Goal: Transaction & Acquisition: Purchase product/service

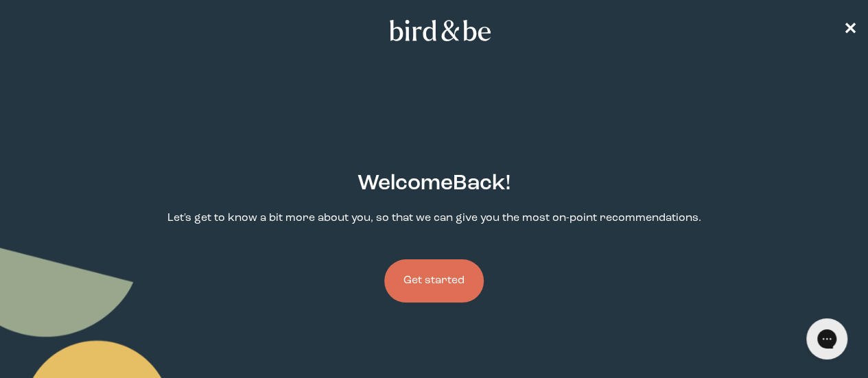
click at [449, 259] on button "Get started" at bounding box center [433, 280] width 99 height 43
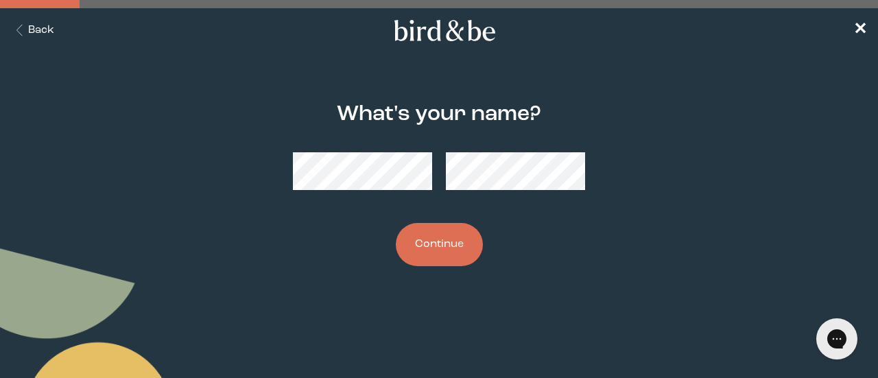
click at [449, 245] on button "Continue" at bounding box center [439, 244] width 87 height 43
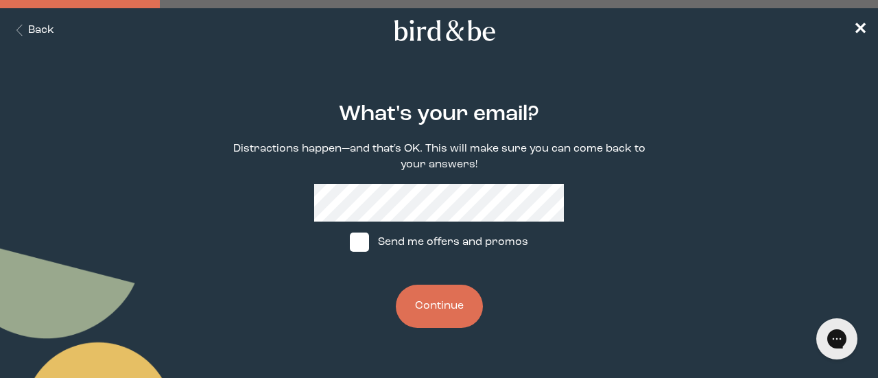
click at [401, 242] on label "Send me offers and promos" at bounding box center [439, 242] width 204 height 41
click at [350, 242] on input "Send me offers and promos" at bounding box center [349, 242] width 1 height 1
checkbox input "true"
click at [444, 311] on button "Continue" at bounding box center [439, 306] width 87 height 43
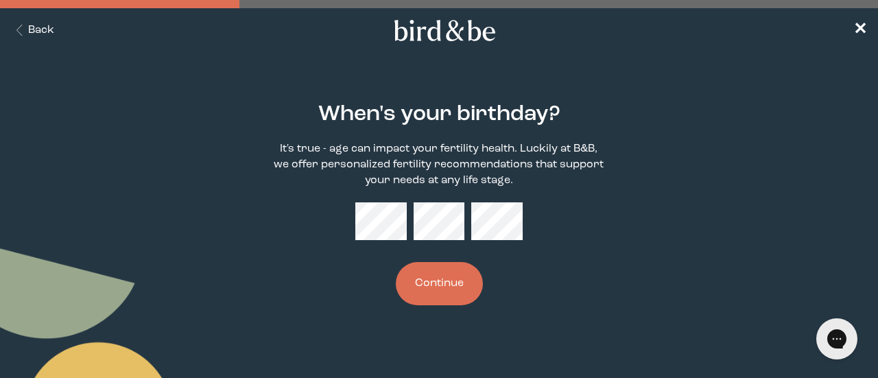
click at [421, 271] on button "Continue" at bounding box center [439, 283] width 87 height 43
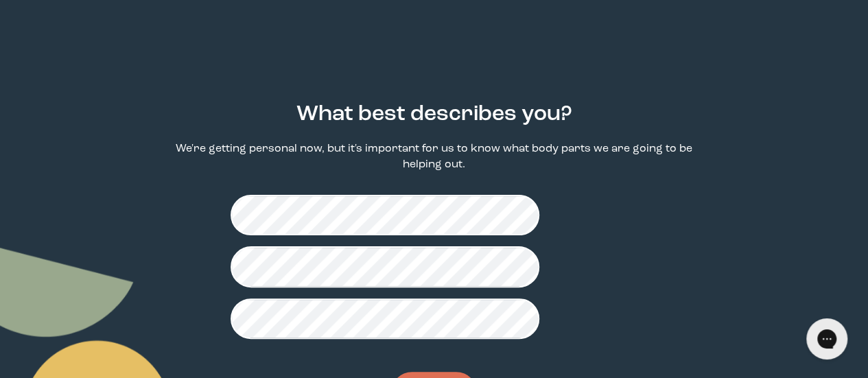
scroll to position [70, 0]
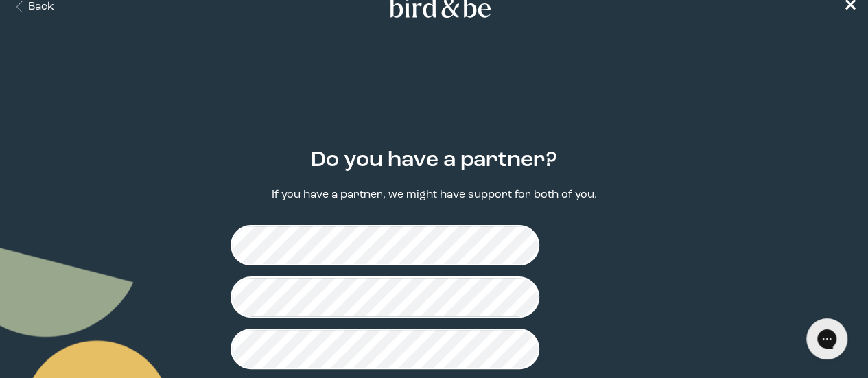
scroll to position [27, 0]
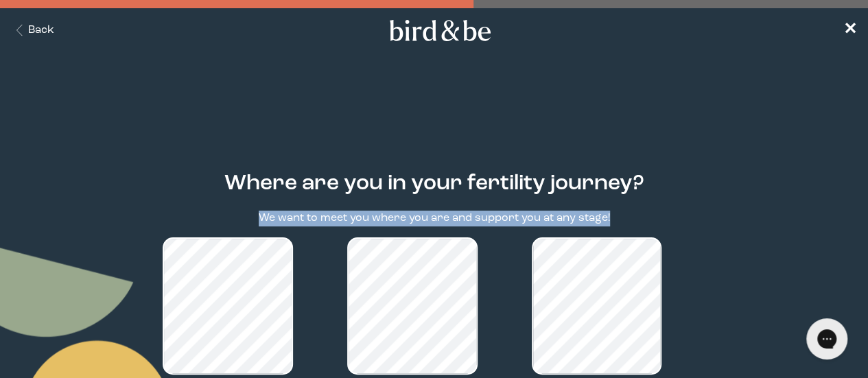
drag, startPoint x: 866, startPoint y: 142, endPoint x: 870, endPoint y: 198, distance: 56.4
click at [867, 198] on html "plus-circle minus-circle close-circle Bird & Be Logo Bird & Be Logo arrow-left …" at bounding box center [434, 189] width 868 height 378
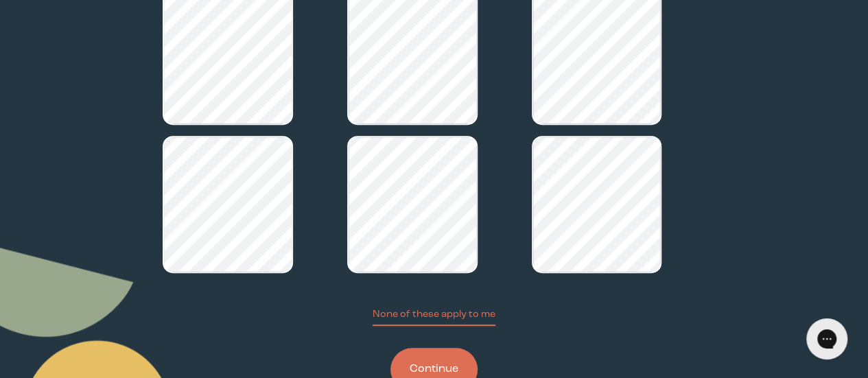
scroll to position [258, 0]
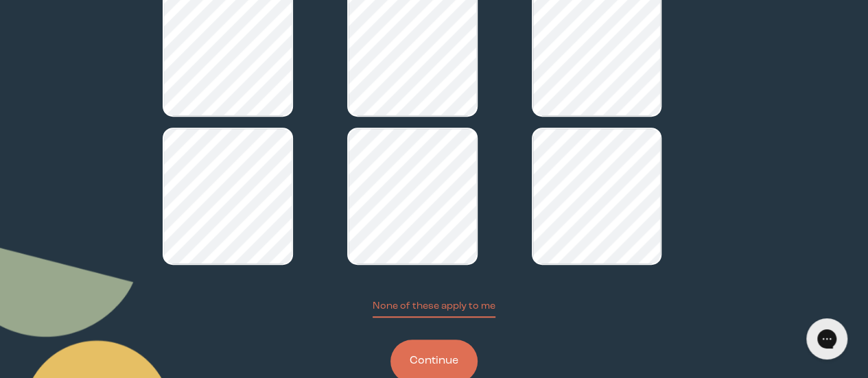
click at [458, 339] on button "Continue" at bounding box center [433, 360] width 87 height 43
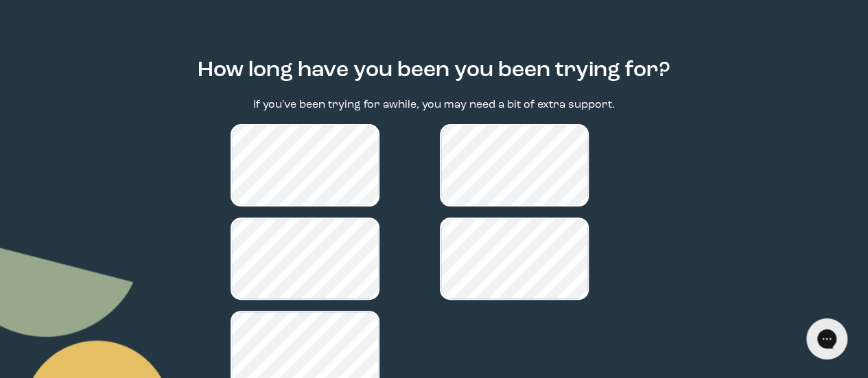
scroll to position [189, 0]
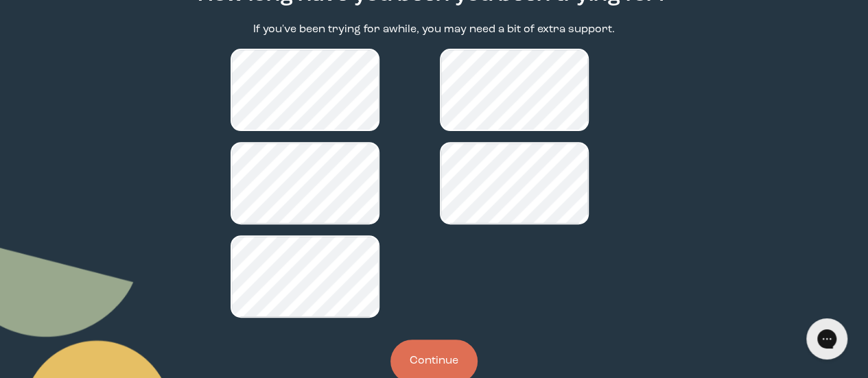
click at [438, 339] on button "Continue" at bounding box center [433, 360] width 87 height 43
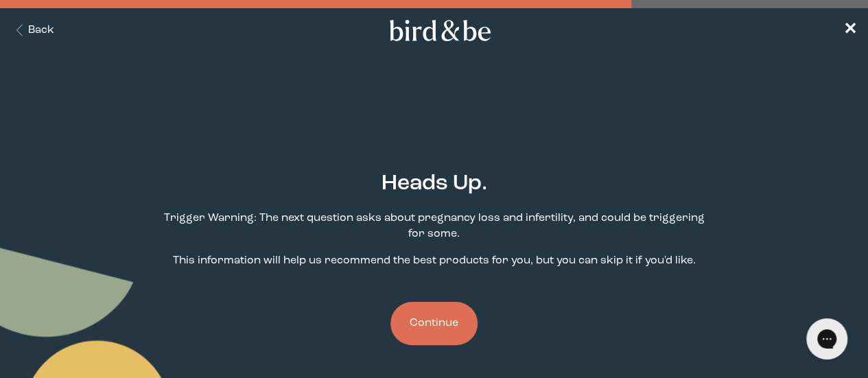
click at [455, 302] on button "Continue" at bounding box center [433, 323] width 87 height 43
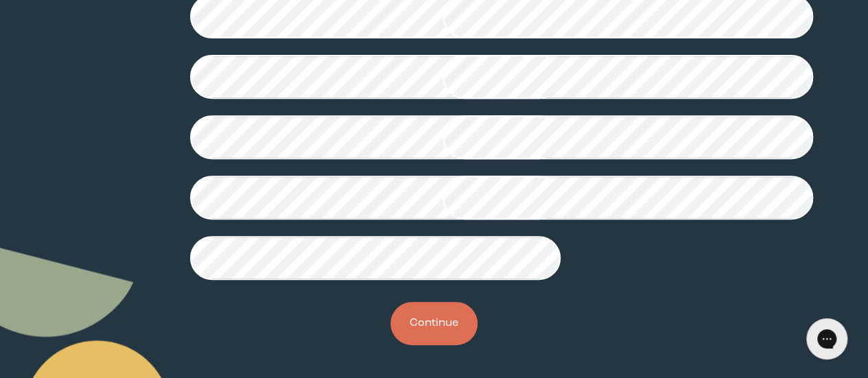
scroll to position [479, 0]
click at [426, 320] on button "Continue" at bounding box center [433, 323] width 87 height 43
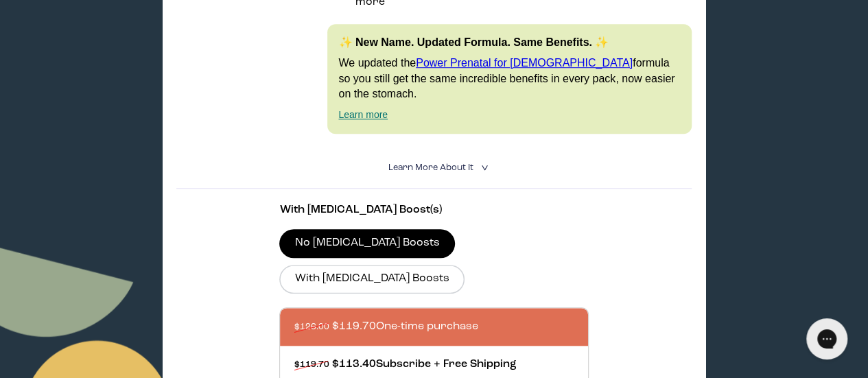
scroll to position [530, 0]
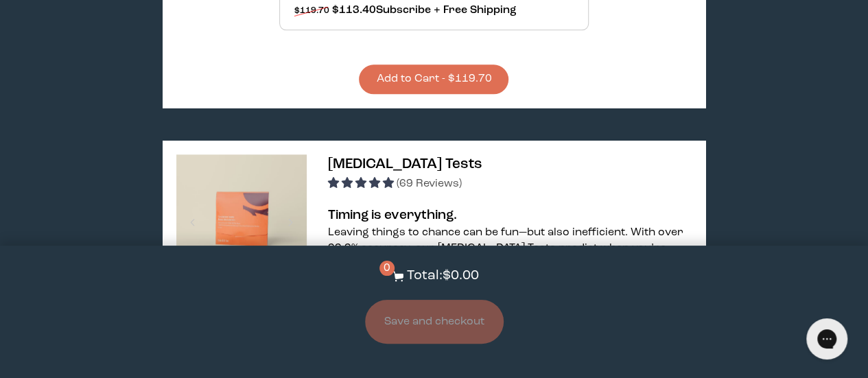
scroll to position [717, 0]
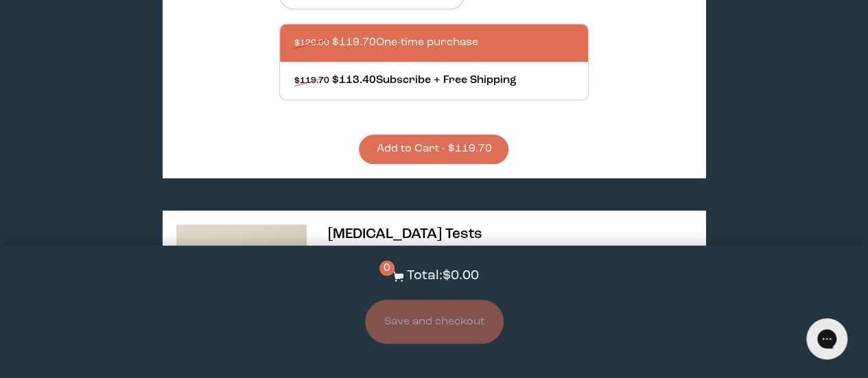
click at [480, 134] on button "Add to Cart - $119.70" at bounding box center [434, 148] width 150 height 29
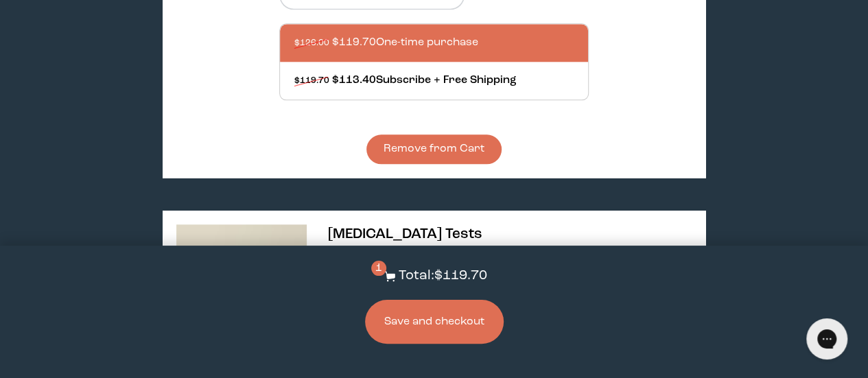
click at [451, 320] on button "Save and checkout" at bounding box center [434, 322] width 139 height 44
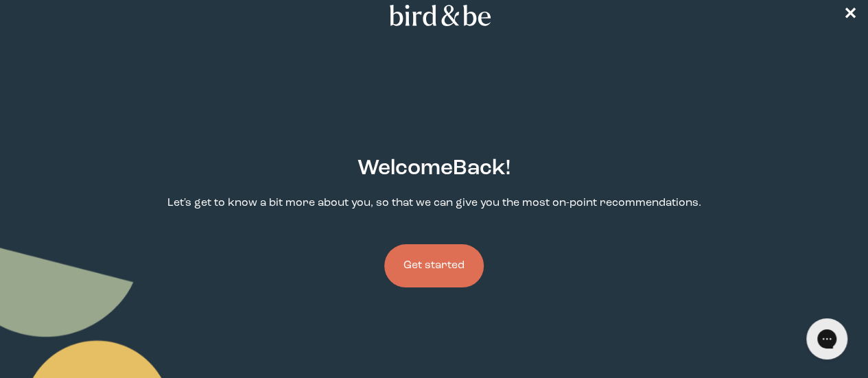
click at [865, 63] on html "plus-circle minus-circle close-circle Bird & Be Logo Bird & Be Logo arrow-left …" at bounding box center [434, 174] width 868 height 378
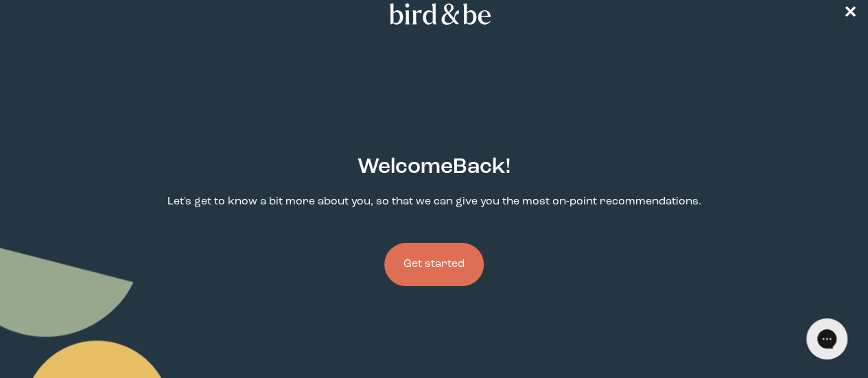
click at [481, 243] on button "Get started" at bounding box center [433, 264] width 99 height 43
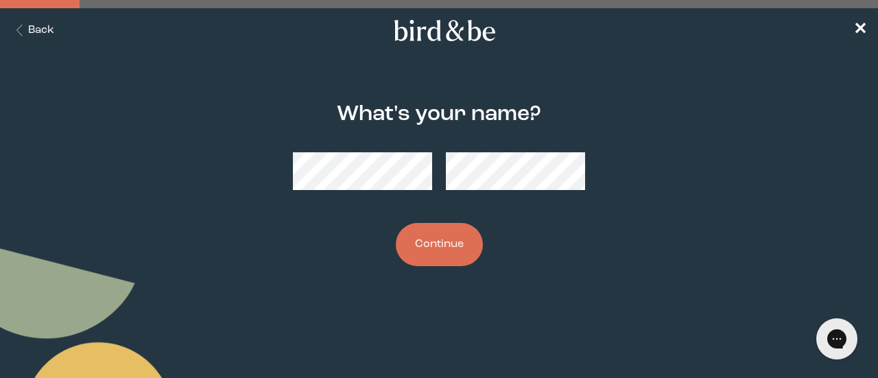
click at [468, 236] on button "Continue" at bounding box center [439, 244] width 87 height 43
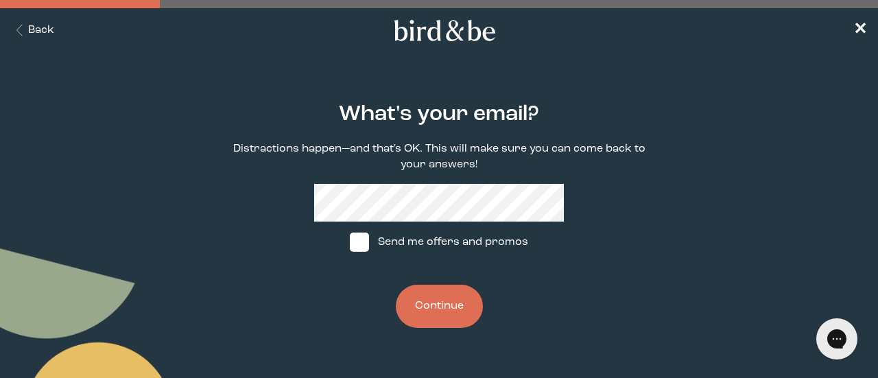
click at [477, 293] on button "Continue" at bounding box center [439, 306] width 87 height 43
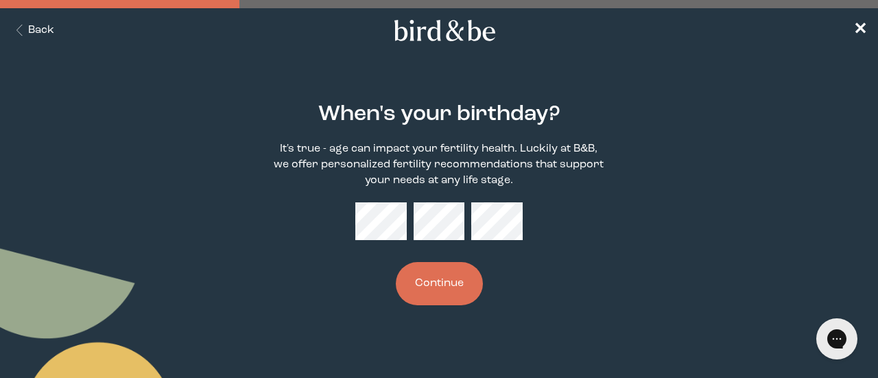
click at [468, 279] on button "Continue" at bounding box center [439, 283] width 87 height 43
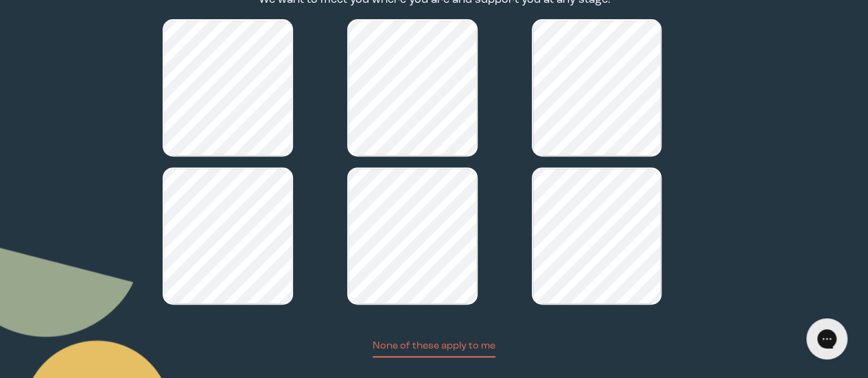
scroll to position [258, 0]
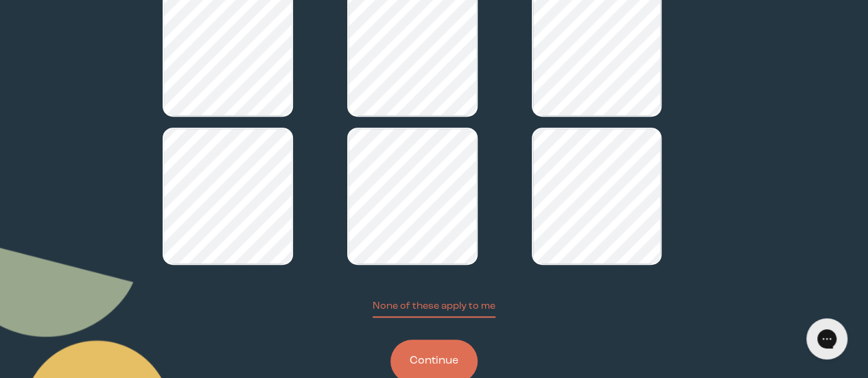
click at [427, 339] on button "Continue" at bounding box center [433, 360] width 87 height 43
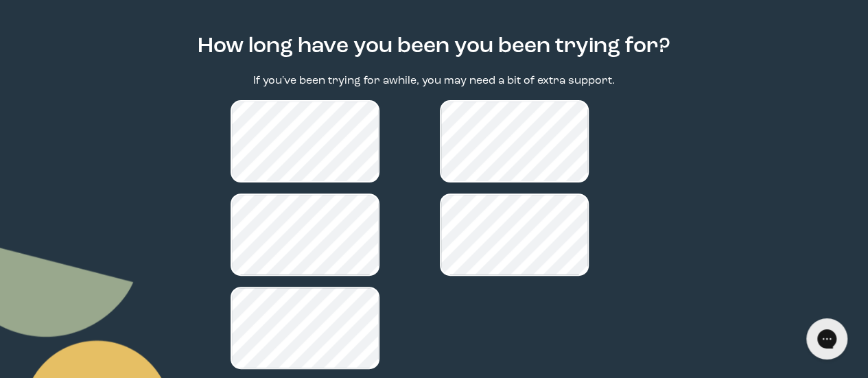
scroll to position [139, 0]
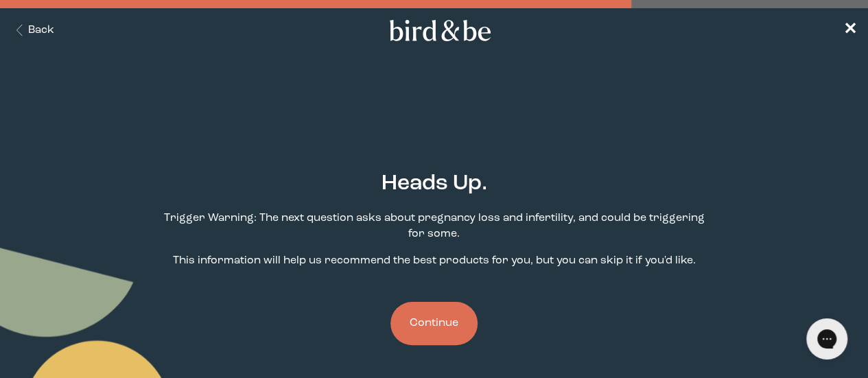
click at [460, 302] on button "Continue" at bounding box center [433, 323] width 87 height 43
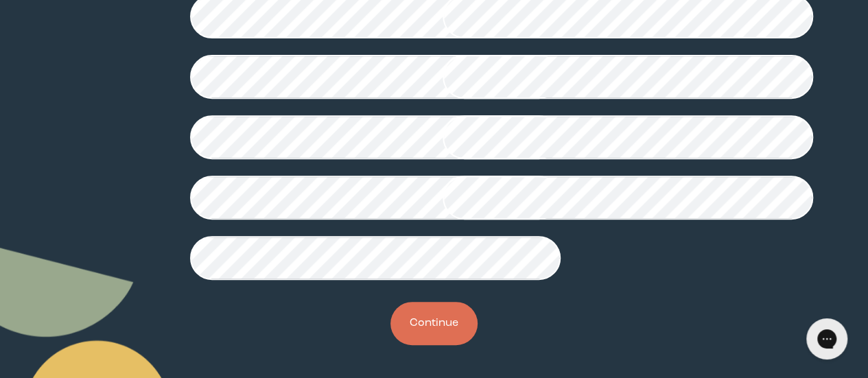
scroll to position [461, 0]
click at [418, 342] on button "Continue" at bounding box center [433, 323] width 87 height 43
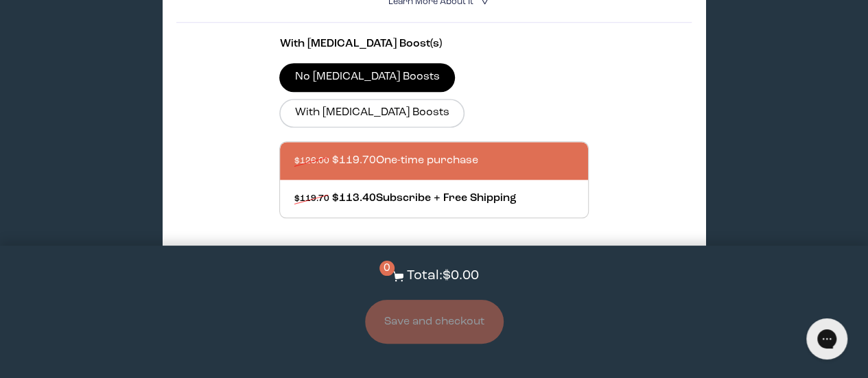
scroll to position [593, 0]
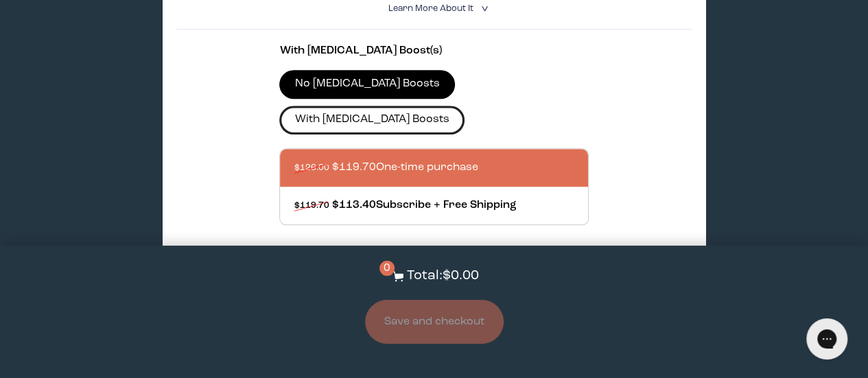
click at [464, 106] on label "With [MEDICAL_DATA] Boosts" at bounding box center [371, 120] width 185 height 29
click at [0, 0] on input "With [MEDICAL_DATA] Boosts" at bounding box center [0, 0] width 0 height 0
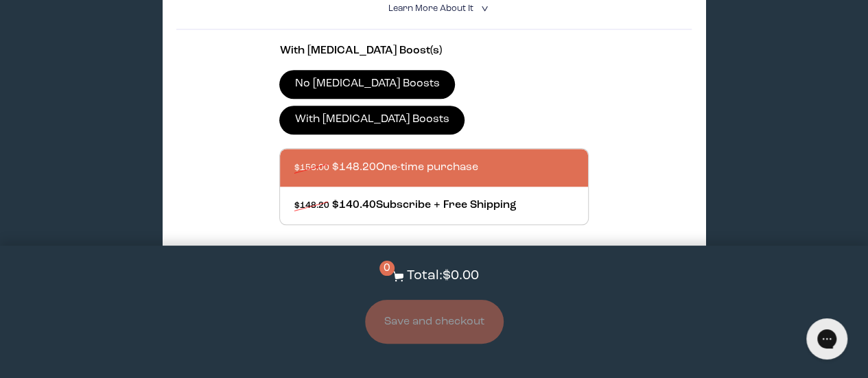
click at [483, 259] on button "Add to Cart - $148.20" at bounding box center [434, 273] width 150 height 29
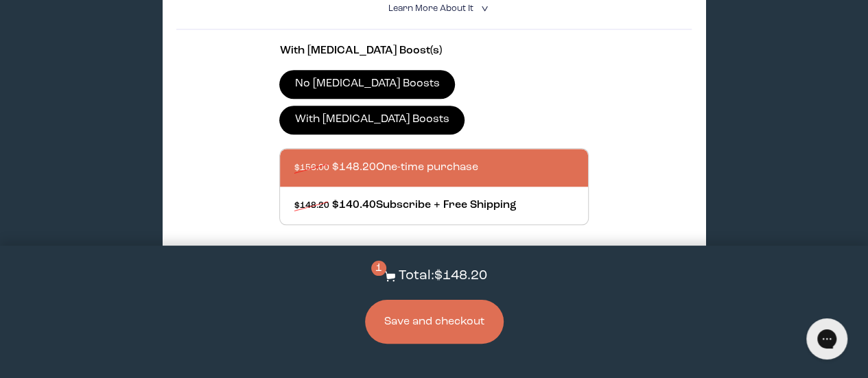
click at [468, 325] on button "Save and checkout" at bounding box center [434, 322] width 139 height 44
